Goal: Task Accomplishment & Management: Manage account settings

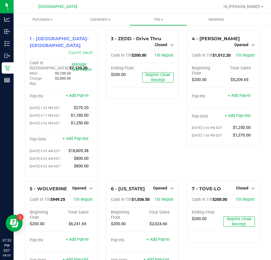
click at [183, 204] on div "7 - TOVE-LO Closed Open Till Cash In Till $200.00 Till Report Ending Float $200…" at bounding box center [223, 237] width 81 height 113
click at [180, 124] on div "3 - ZEDD - Drive Thru Closed Open Till Cash In Till $200.00 Till Report Ending …" at bounding box center [142, 106] width 81 height 150
click at [242, 42] on span "Opened" at bounding box center [241, 44] width 14 height 5
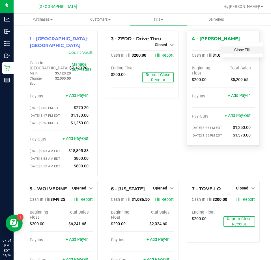
click at [243, 50] on link "Close Till" at bounding box center [241, 50] width 15 height 5
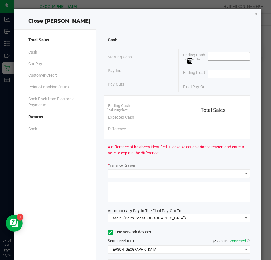
click at [210, 56] on input at bounding box center [229, 56] width 42 height 8
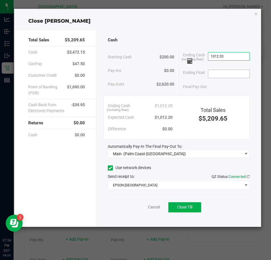
type input "$1,012.20"
click at [220, 72] on input at bounding box center [229, 74] width 42 height 8
type input "$200.00"
click at [221, 84] on div "Final Pay-Out $812.20" at bounding box center [216, 87] width 67 height 12
click at [191, 208] on span "Close Till" at bounding box center [184, 207] width 15 height 5
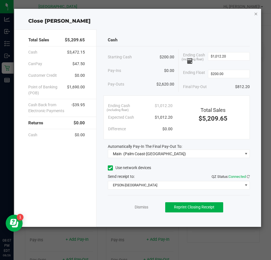
click at [254, 12] on icon "button" at bounding box center [256, 13] width 4 height 7
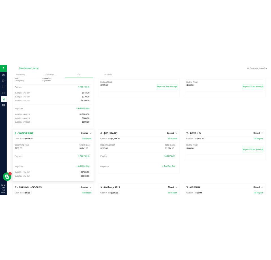
scroll to position [106, 0]
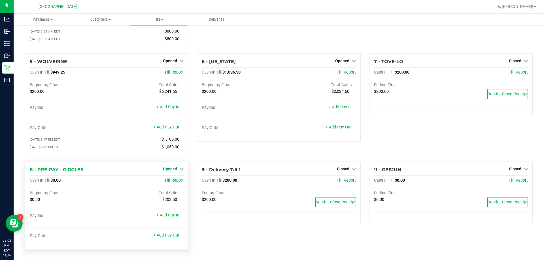
click at [171, 168] on span "Opened" at bounding box center [170, 169] width 14 height 5
click at [171, 182] on link "Close Till" at bounding box center [170, 180] width 15 height 5
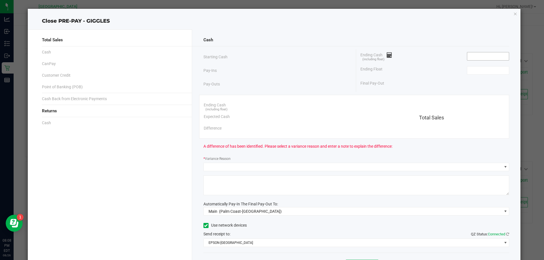
click at [271, 54] on input at bounding box center [488, 56] width 42 height 8
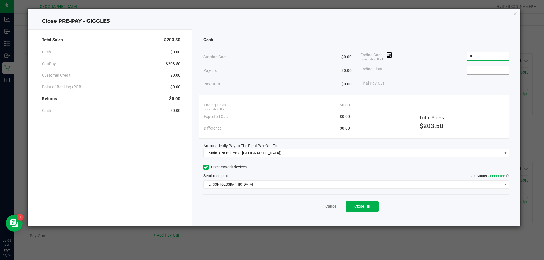
type input "$0.00"
click at [271, 73] on input at bounding box center [488, 71] width 42 height 8
type input "$0.00"
click at [271, 74] on div "Ending Float $0.00" at bounding box center [434, 70] width 149 height 14
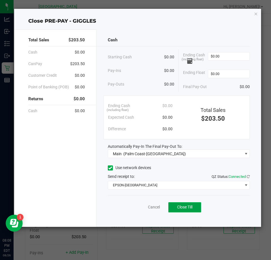
click at [188, 207] on span "Close Till" at bounding box center [184, 207] width 15 height 5
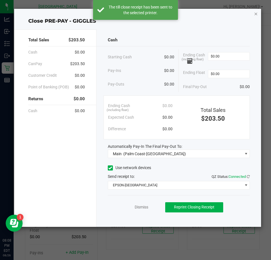
click at [256, 14] on icon "button" at bounding box center [256, 13] width 4 height 7
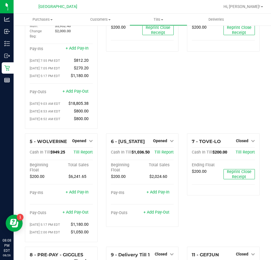
scroll to position [0, 0]
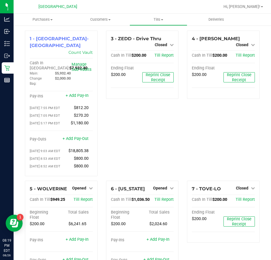
click at [183, 188] on div "7 - TOVE-LO Closed Open Till Cash In Till $200.00 Till Report Ending Float $200…" at bounding box center [223, 237] width 81 height 113
click at [183, 94] on div "4 - [PERSON_NAME] Closed Open Till Cash In Till $200.00 Till Report Ending Floa…" at bounding box center [223, 106] width 81 height 150
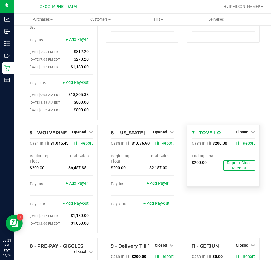
scroll to position [57, 0]
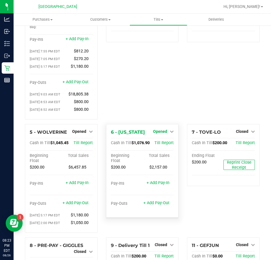
click at [161, 134] on span "Opened" at bounding box center [160, 131] width 14 height 5
click at [162, 143] on link "Close Till" at bounding box center [160, 143] width 15 height 5
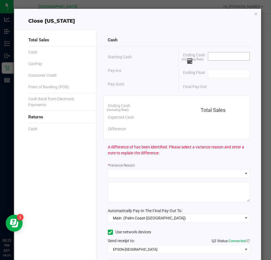
click at [218, 54] on input at bounding box center [229, 56] width 42 height 8
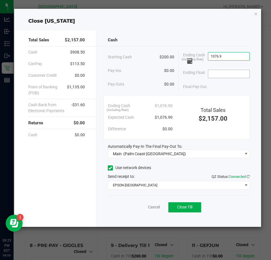
type input "$1,076.90"
click at [225, 72] on input at bounding box center [229, 74] width 42 height 8
type input "$200.00"
click at [226, 84] on div "Final Pay-Out $876.90" at bounding box center [216, 87] width 67 height 12
click at [185, 206] on span "Close Till" at bounding box center [184, 207] width 15 height 5
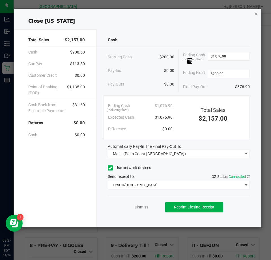
click at [255, 14] on icon "button" at bounding box center [256, 13] width 4 height 7
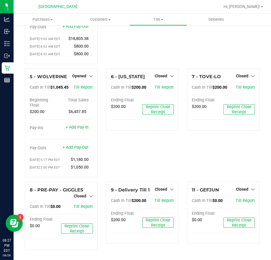
scroll to position [0, 0]
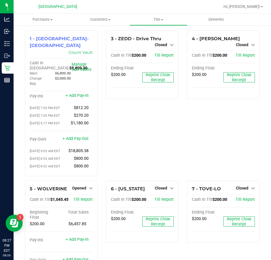
click at [180, 88] on div "3 - ZEDD - Drive Thru Closed Open Till Cash In Till $200.00 Till Report Ending …" at bounding box center [142, 106] width 81 height 150
click at [157, 17] on span "Tills" at bounding box center [158, 19] width 57 height 5
click at [151, 33] on span "Manage tills" at bounding box center [149, 34] width 38 height 5
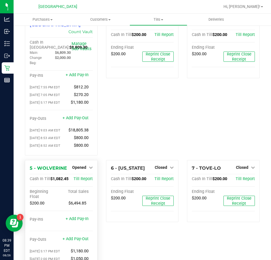
scroll to position [57, 0]
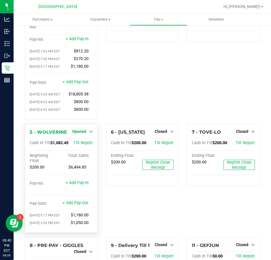
click at [80, 133] on span "Opened" at bounding box center [79, 131] width 14 height 5
click at [76, 144] on link "Close Till" at bounding box center [79, 143] width 15 height 5
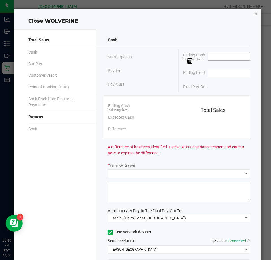
click at [211, 57] on input at bounding box center [229, 56] width 42 height 8
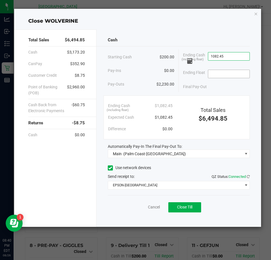
type input "$1,082.45"
click at [225, 73] on input at bounding box center [229, 74] width 42 height 8
type input "$200.00"
click at [223, 84] on div "Final Pay-Out $882.45" at bounding box center [216, 87] width 67 height 12
click at [185, 208] on span "Close Till" at bounding box center [184, 207] width 15 height 5
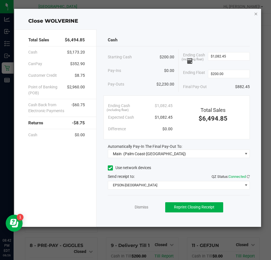
click at [255, 14] on icon "button" at bounding box center [256, 13] width 4 height 7
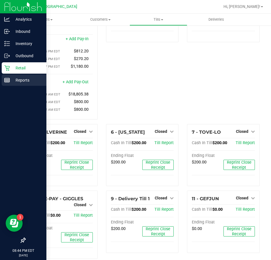
click at [17, 80] on p "Reports" at bounding box center [27, 80] width 34 height 7
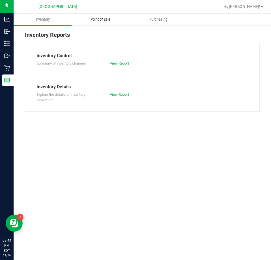
click at [99, 19] on span "Point of Sale" at bounding box center [100, 19] width 35 height 5
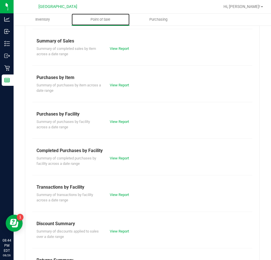
scroll to position [76, 0]
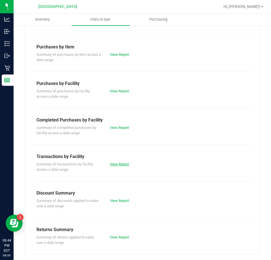
click at [117, 164] on link "View Report" at bounding box center [119, 164] width 19 height 4
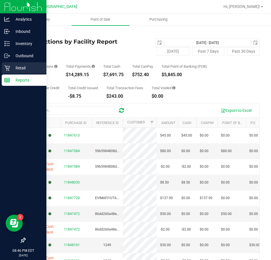
click at [23, 69] on p "Retail" at bounding box center [27, 68] width 34 height 7
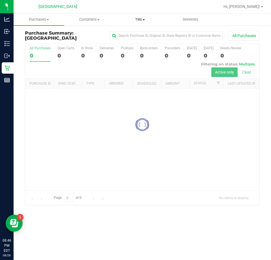
click at [137, 18] on span "Tills" at bounding box center [140, 19] width 50 height 5
click at [132, 32] on span "Manage tills" at bounding box center [134, 34] width 38 height 5
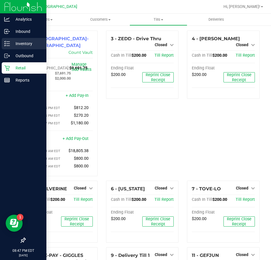
click at [27, 43] on p "Inventory" at bounding box center [27, 43] width 34 height 7
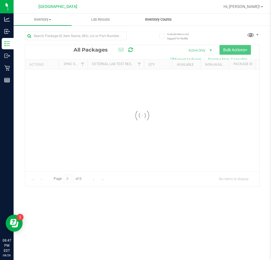
click at [161, 17] on uib-tab-heading "Inventory Counts" at bounding box center [158, 19] width 57 height 11
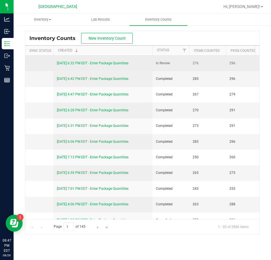
click at [114, 65] on link "[DATE] 6:32 PM EDT - Enter Package Quantities" at bounding box center [93, 63] width 72 height 4
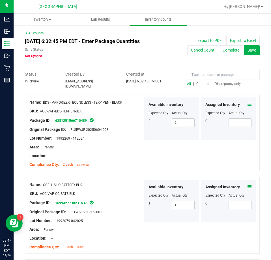
click at [222, 82] on span "Discrepancy only" at bounding box center [228, 84] width 26 height 4
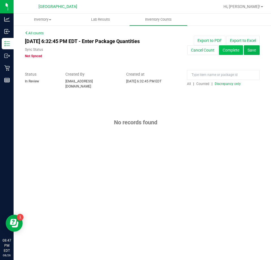
click at [228, 48] on button "Complete" at bounding box center [231, 50] width 24 height 10
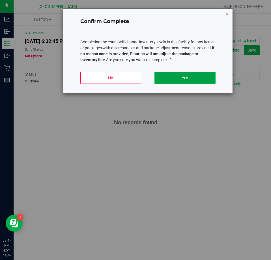
click at [200, 79] on button "Yes" at bounding box center [185, 78] width 61 height 12
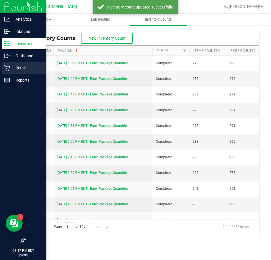
click at [22, 68] on p "Retail" at bounding box center [27, 68] width 34 height 7
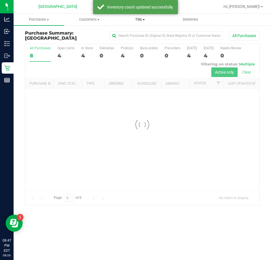
click at [140, 23] on uib-tab-heading "Tills Manage tills Reconcile e-payments" at bounding box center [140, 19] width 50 height 11
click at [140, 42] on span "Reconcile e-payments" at bounding box center [143, 41] width 56 height 5
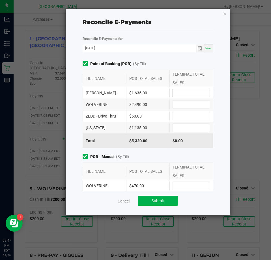
click at [178, 92] on input at bounding box center [191, 93] width 37 height 8
type input "$1,635.00"
click at [183, 104] on input at bounding box center [191, 105] width 37 height 8
type input "$2,490.00"
click at [189, 119] on input at bounding box center [191, 116] width 37 height 8
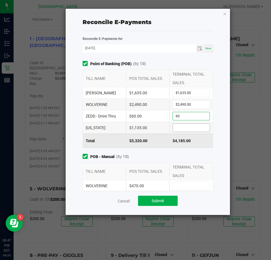
type input "$60.00"
click at [189, 127] on input at bounding box center [191, 128] width 37 height 8
type input "$1,135.00"
click at [158, 140] on div "$5,320.00" at bounding box center [148, 141] width 44 height 14
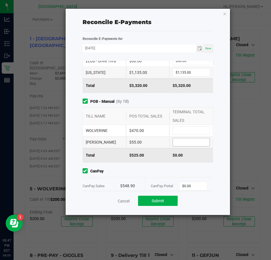
scroll to position [57, 0]
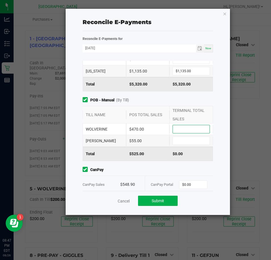
click at [183, 130] on input at bounding box center [191, 129] width 37 height 8
type input "$470.00"
click at [187, 138] on input at bounding box center [191, 141] width 37 height 8
type input "$55.00"
click at [163, 148] on div "$525.00" at bounding box center [148, 154] width 44 height 14
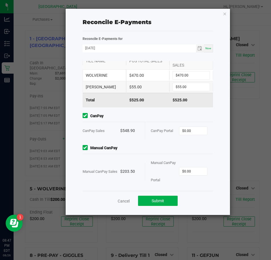
scroll to position [113, 0]
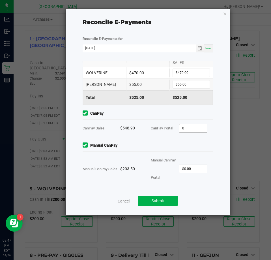
click at [198, 125] on input "0" at bounding box center [194, 128] width 28 height 8
type input "$548.90"
click at [193, 168] on input "0" at bounding box center [194, 169] width 28 height 8
type input "$203.50"
click at [174, 147] on span "Manual CanPay" at bounding box center [148, 145] width 131 height 6
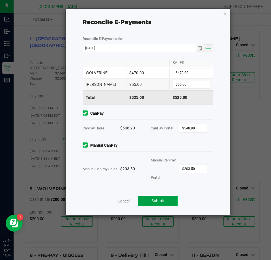
click at [164, 203] on button "Submit" at bounding box center [158, 201] width 40 height 10
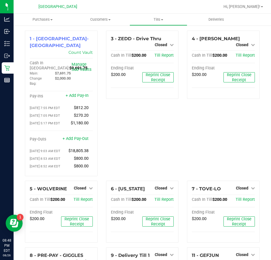
click at [189, 145] on div "4 - [PERSON_NAME] Closed Open Till Cash In Till $200.00 Till Report Ending Floa…" at bounding box center [223, 106] width 81 height 150
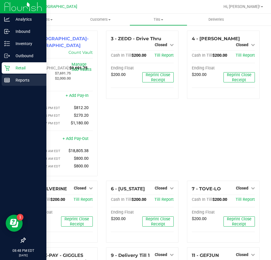
click at [22, 82] on p "Reports" at bounding box center [27, 80] width 34 height 7
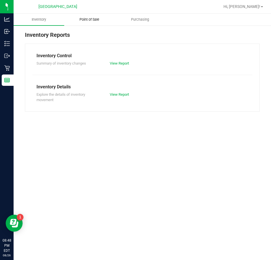
click at [94, 21] on span "Point of Sale" at bounding box center [89, 19] width 35 height 5
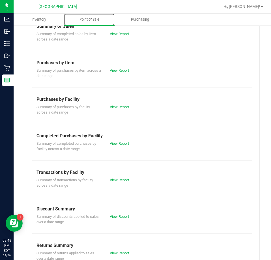
scroll to position [76, 0]
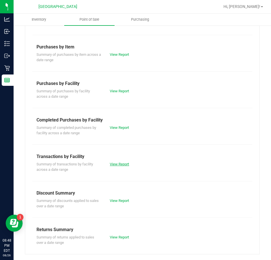
click at [119, 164] on link "View Report" at bounding box center [119, 164] width 19 height 4
